Goal: Information Seeking & Learning: Learn about a topic

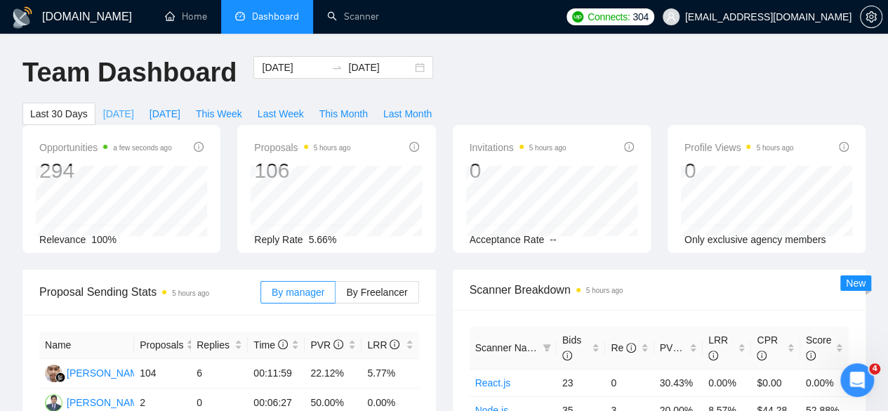
click at [134, 106] on span "Today" at bounding box center [118, 113] width 31 height 15
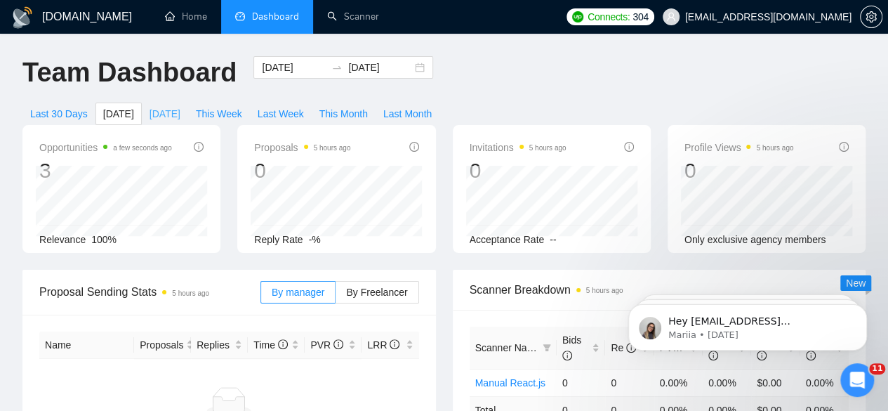
click at [180, 106] on span "Yesterday" at bounding box center [164, 113] width 31 height 15
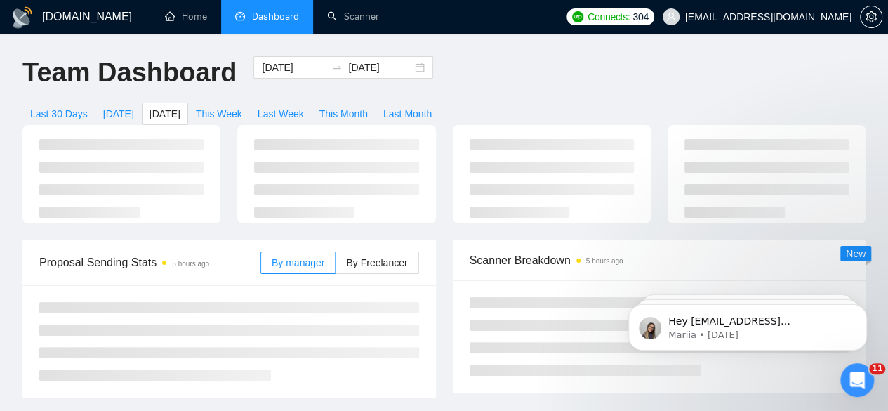
type input "2025-09-17"
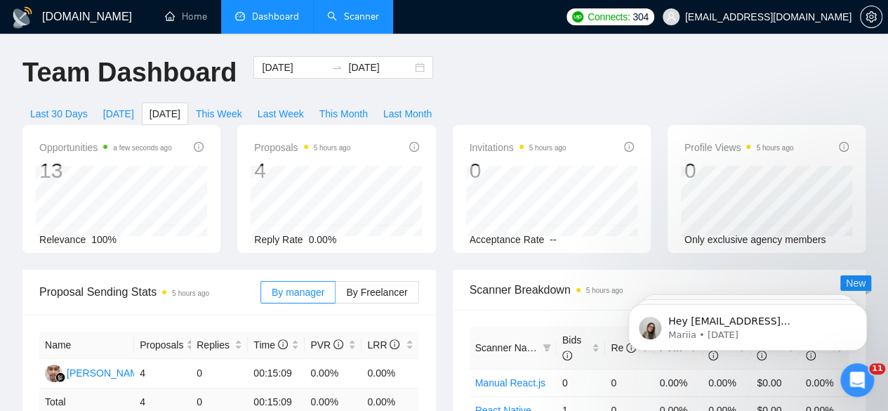
click at [357, 18] on link "Scanner" at bounding box center [353, 17] width 52 height 12
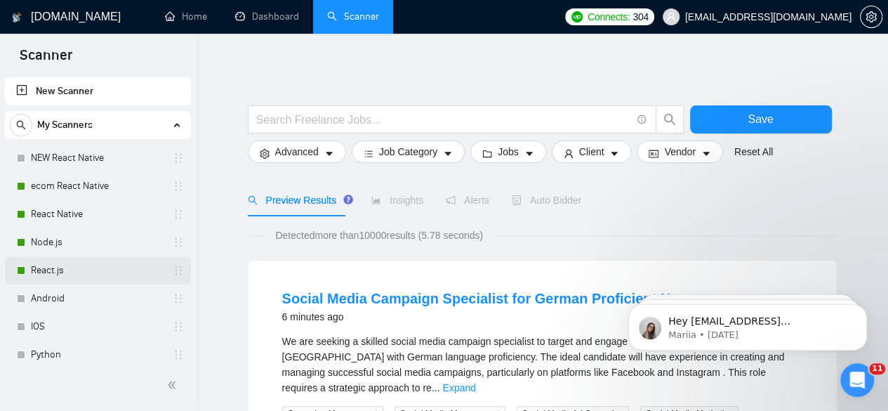
click at [62, 267] on link "React.js" at bounding box center [97, 270] width 133 height 28
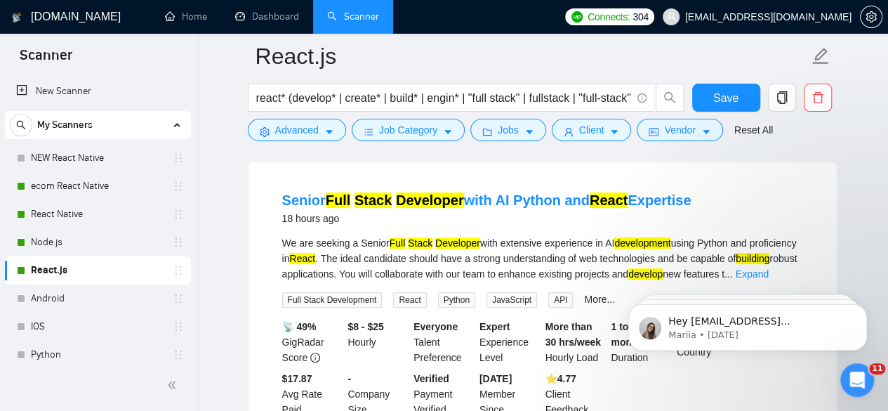
scroll to position [136, 0]
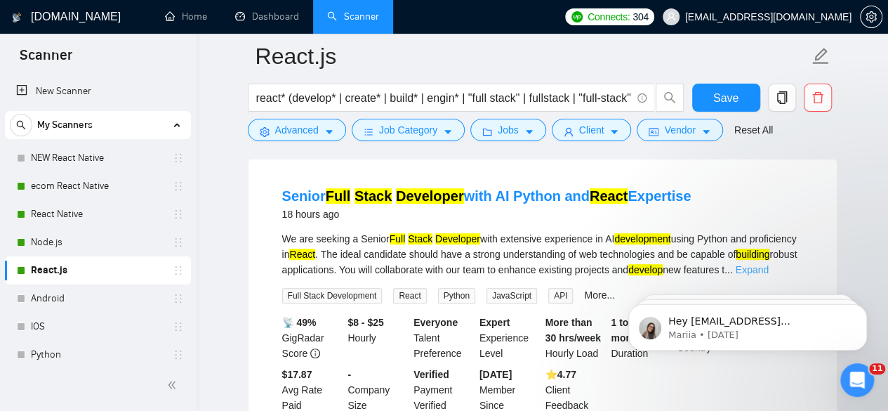
click at [769, 264] on link "Expand" at bounding box center [752, 269] width 33 height 11
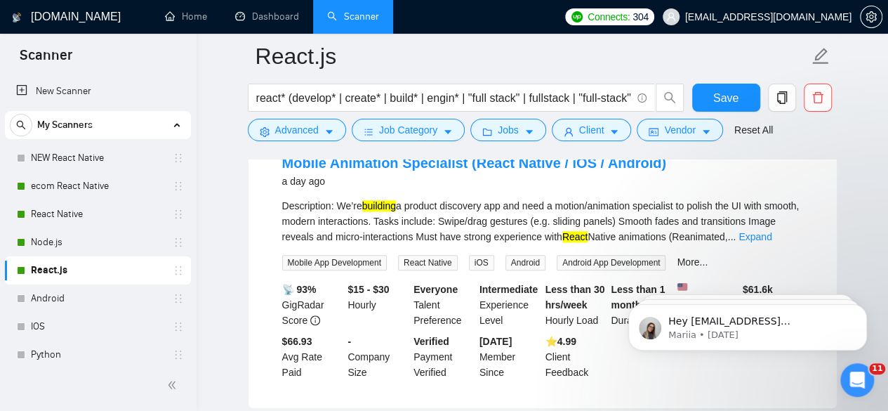
scroll to position [529, 0]
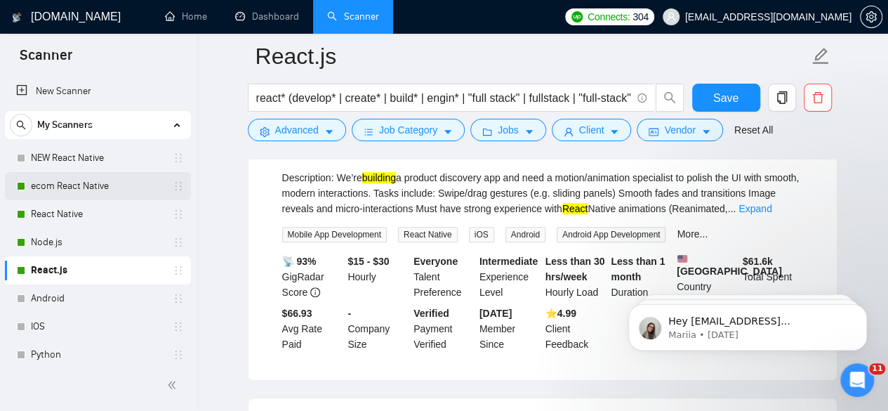
click at [64, 185] on link "ecom React Native" at bounding box center [97, 186] width 133 height 28
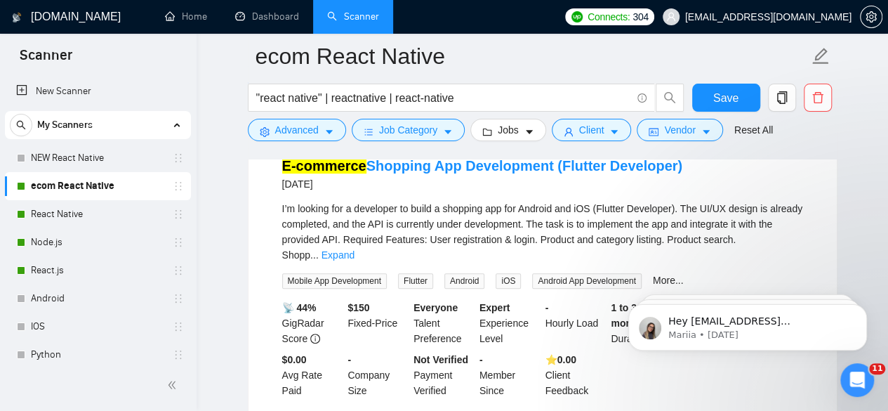
scroll to position [171, 0]
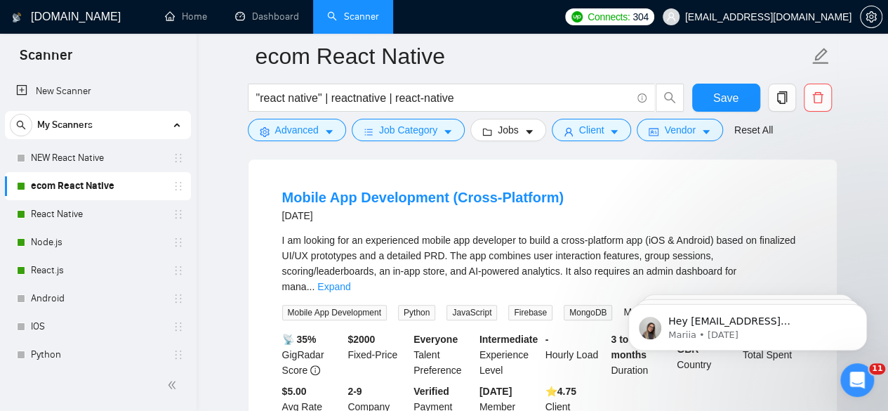
scroll to position [479, 0]
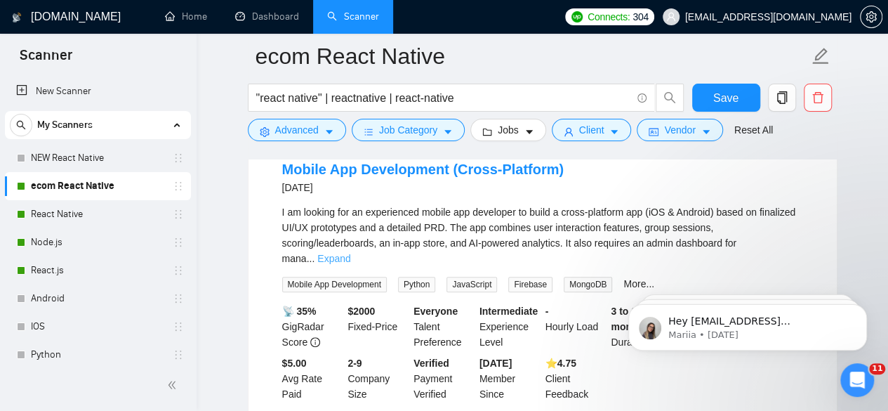
click at [350, 253] on link "Expand" at bounding box center [333, 258] width 33 height 11
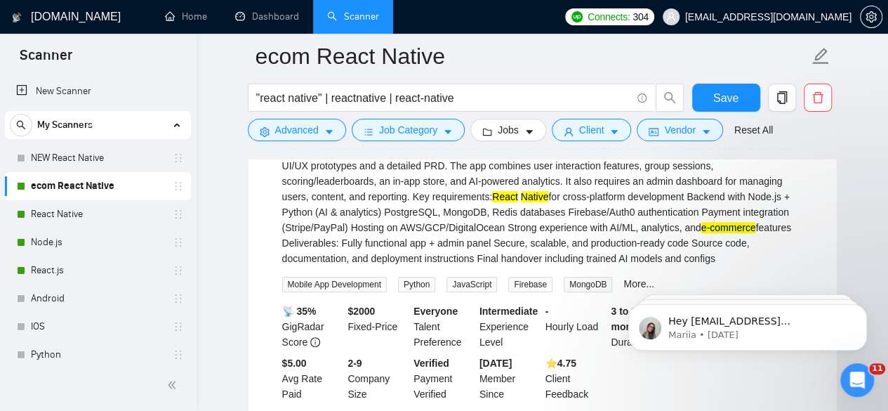
scroll to position [545, 0]
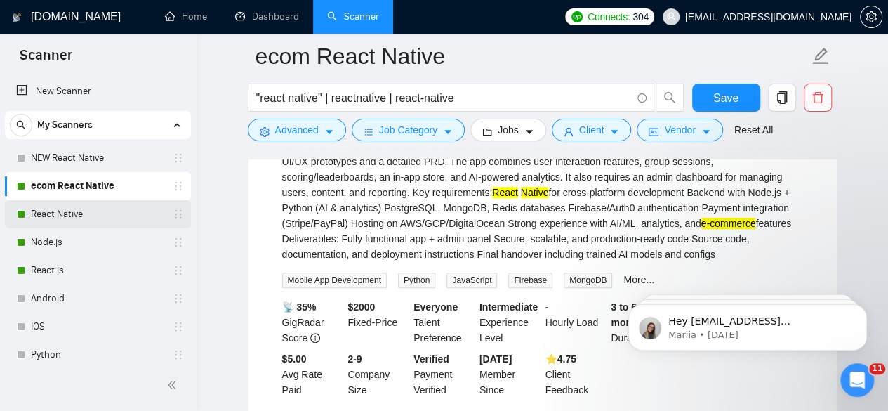
click at [53, 209] on link "React Native" at bounding box center [97, 214] width 133 height 28
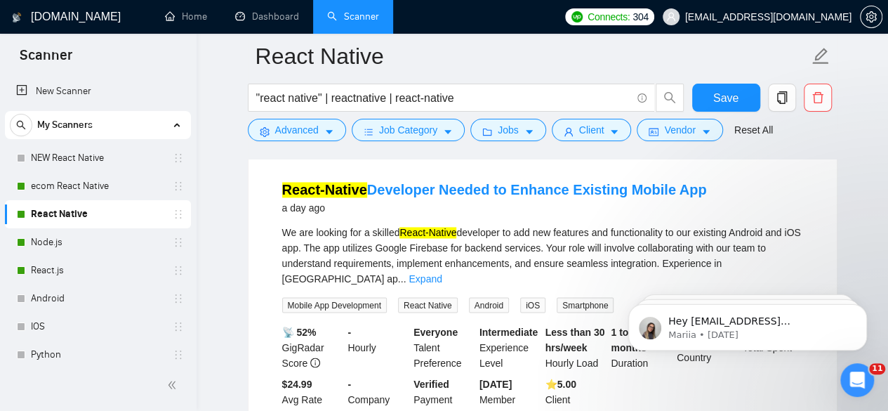
scroll to position [1084, 0]
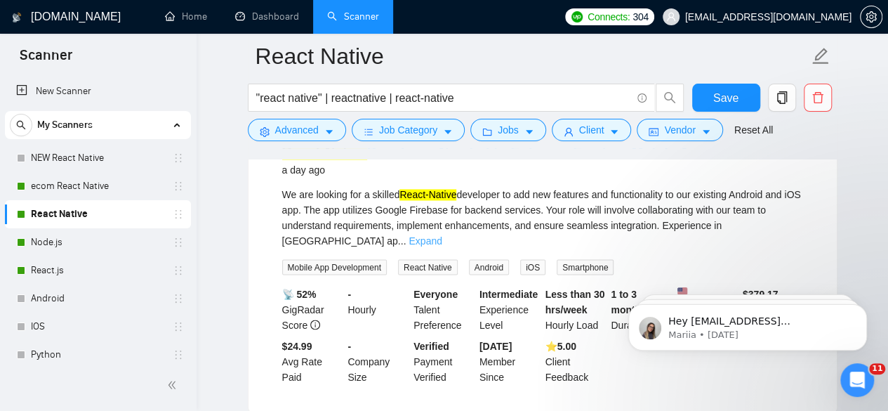
click at [441, 237] on link "Expand" at bounding box center [424, 240] width 33 height 11
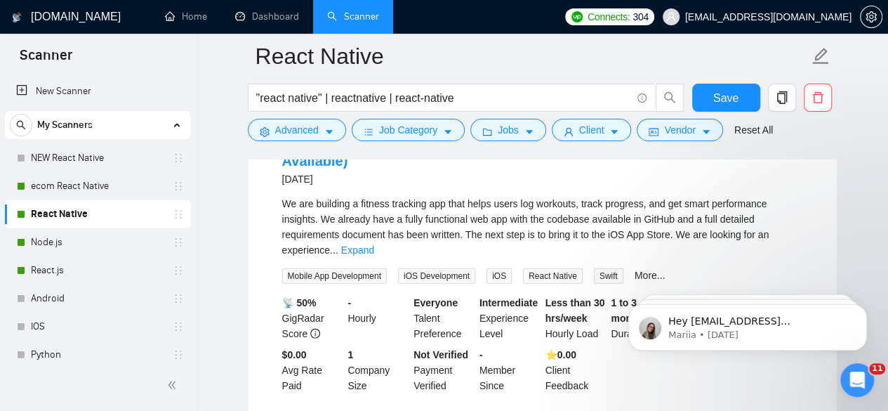
scroll to position [1745, 0]
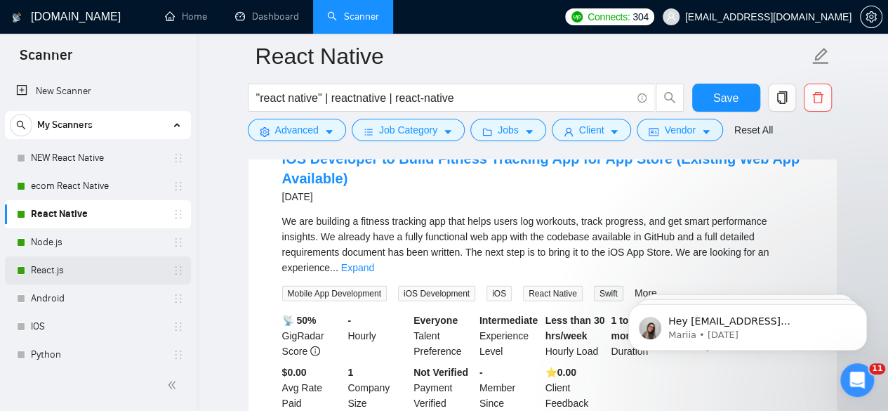
click at [48, 262] on link "React.js" at bounding box center [97, 270] width 133 height 28
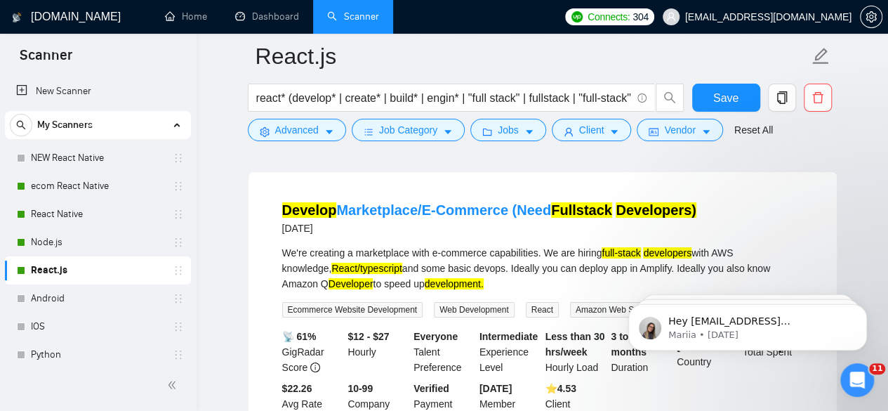
scroll to position [2539, 0]
